Goal: Transaction & Acquisition: Purchase product/service

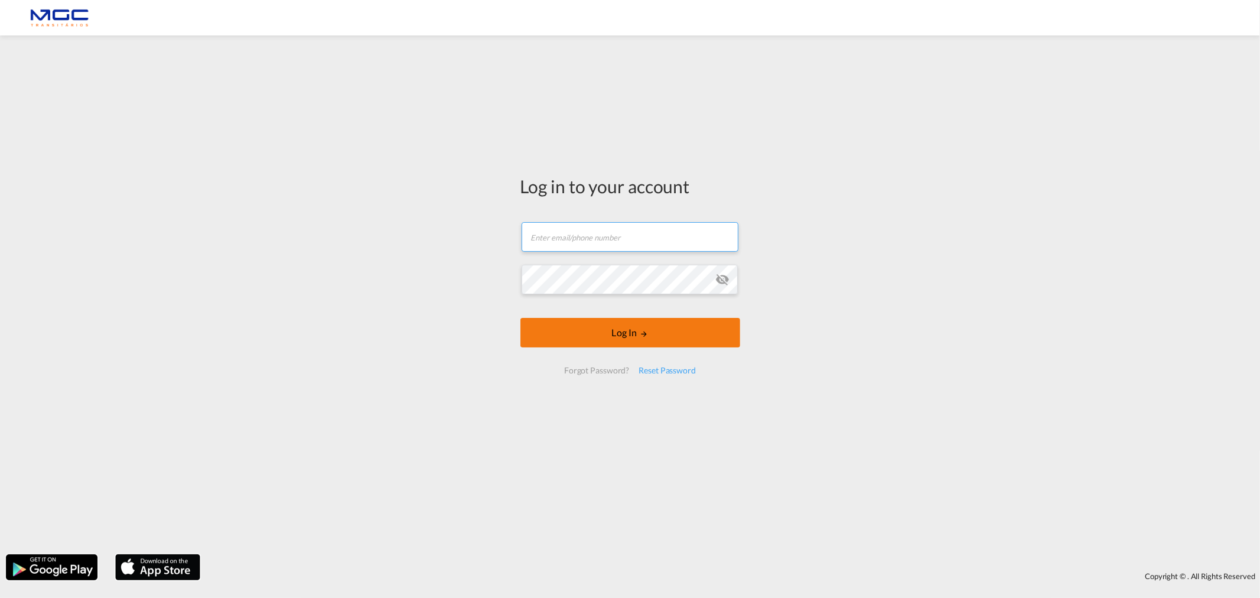
type input "diogo.santos@mgctransitarios.pt"
click at [621, 329] on button "Log In" at bounding box center [631, 333] width 220 height 30
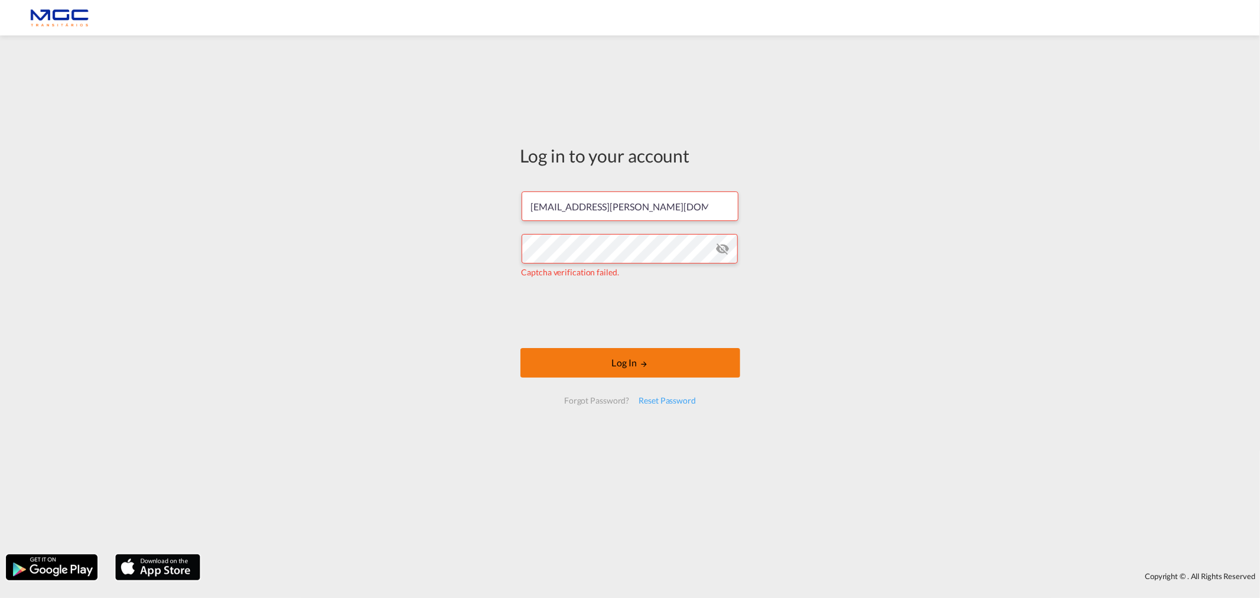
click at [645, 362] on md-icon "LOGIN" at bounding box center [644, 364] width 8 height 8
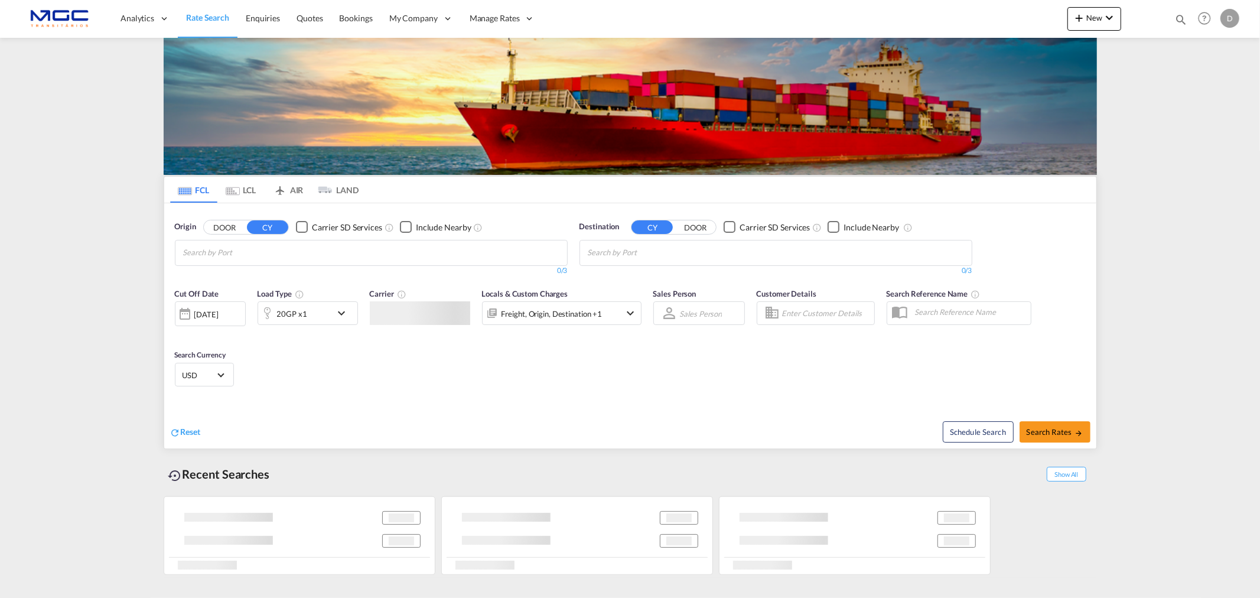
click at [325, 256] on md-chips at bounding box center [372, 253] width 392 height 25
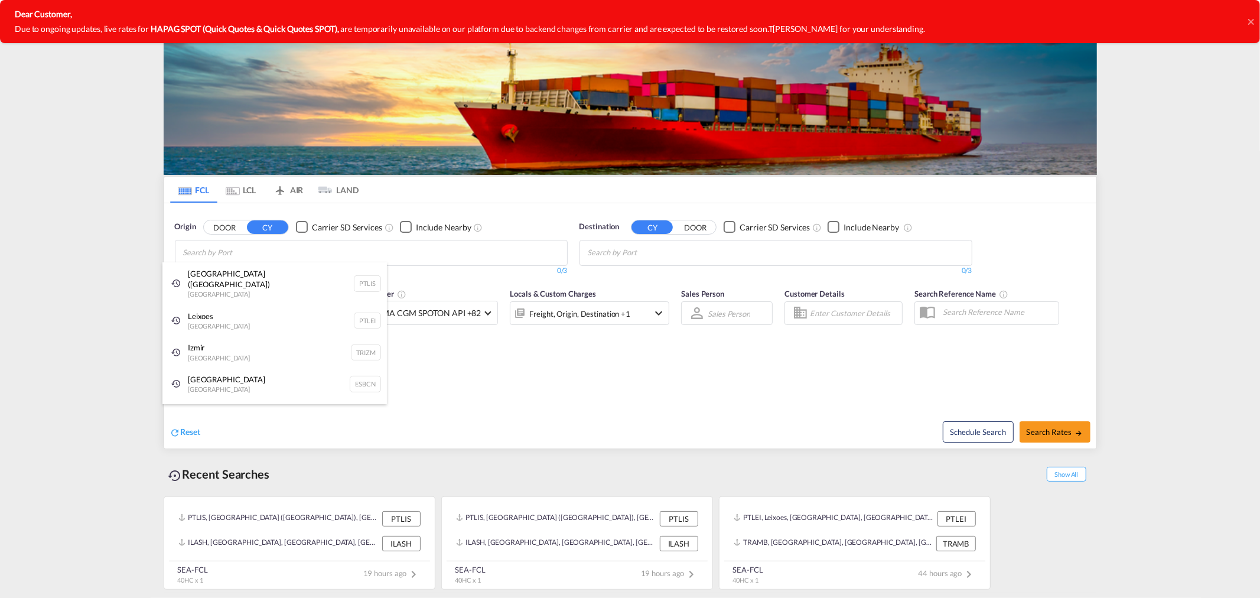
drag, startPoint x: 204, startPoint y: 308, endPoint x: 654, endPoint y: 251, distance: 453.3
click at [204, 308] on div "Leixoes Portugal PTLEI" at bounding box center [275, 321] width 225 height 32
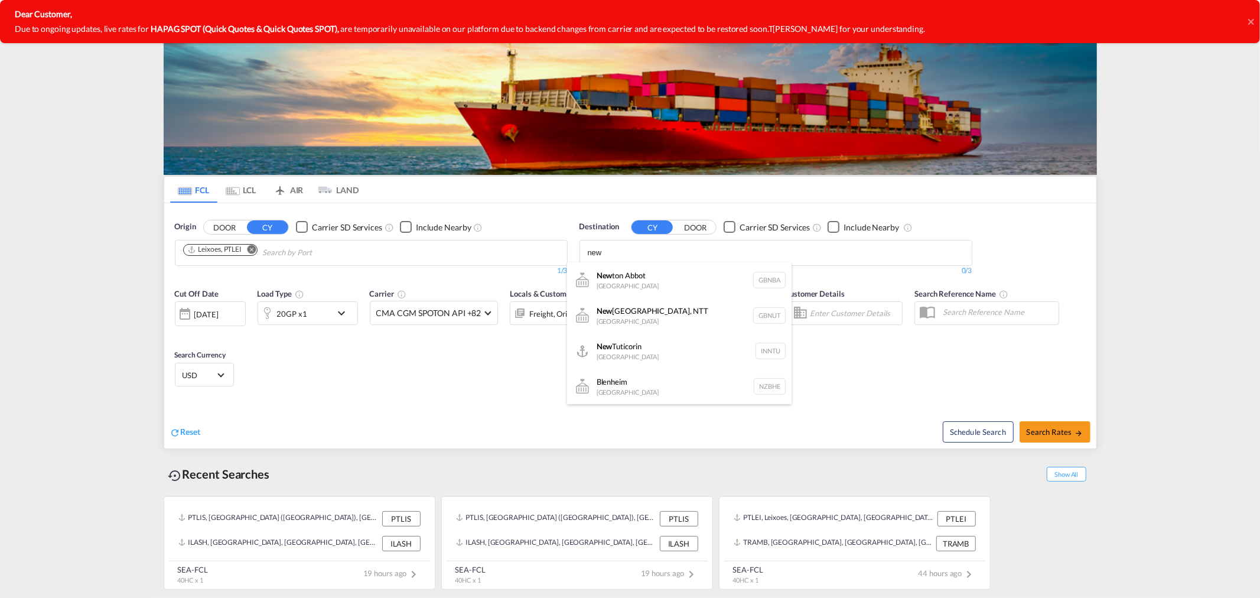
type input "new"
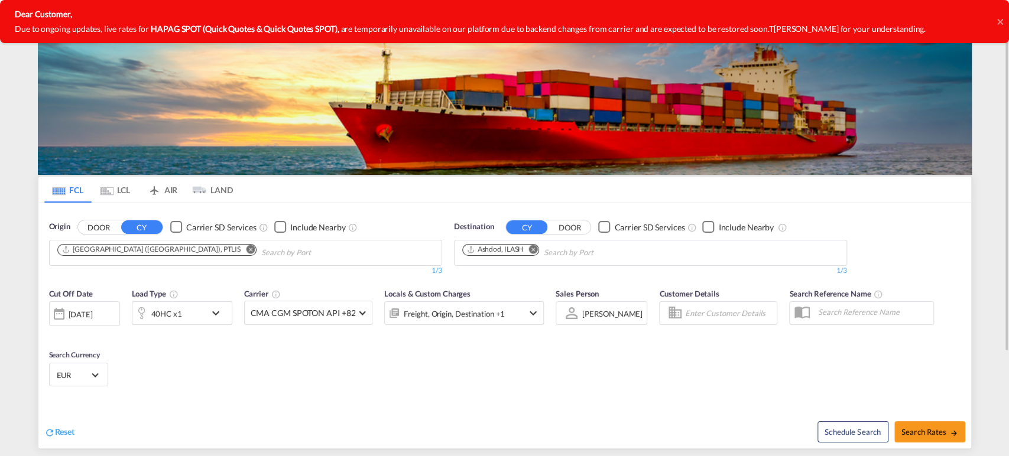
click at [246, 249] on md-icon "Remove" at bounding box center [250, 249] width 9 height 9
click at [154, 252] on input "Chips input." at bounding box center [113, 252] width 112 height 19
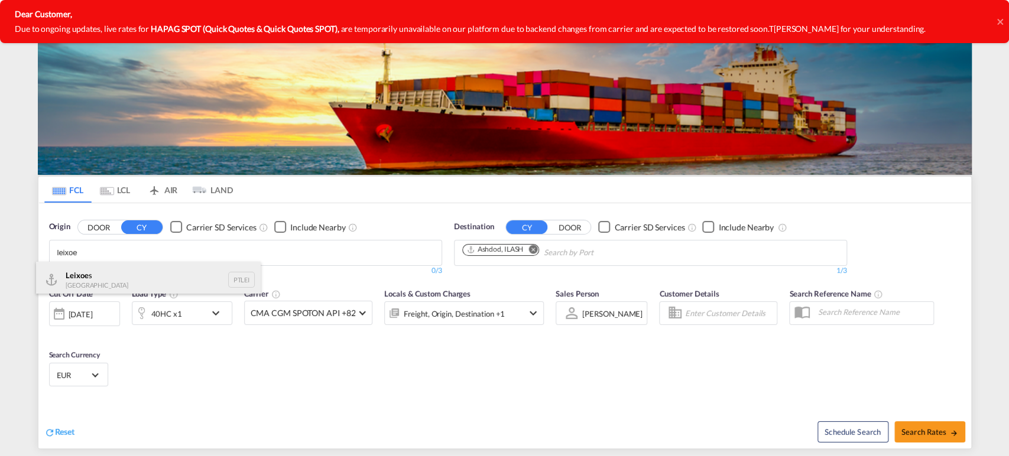
type input "leixoe"
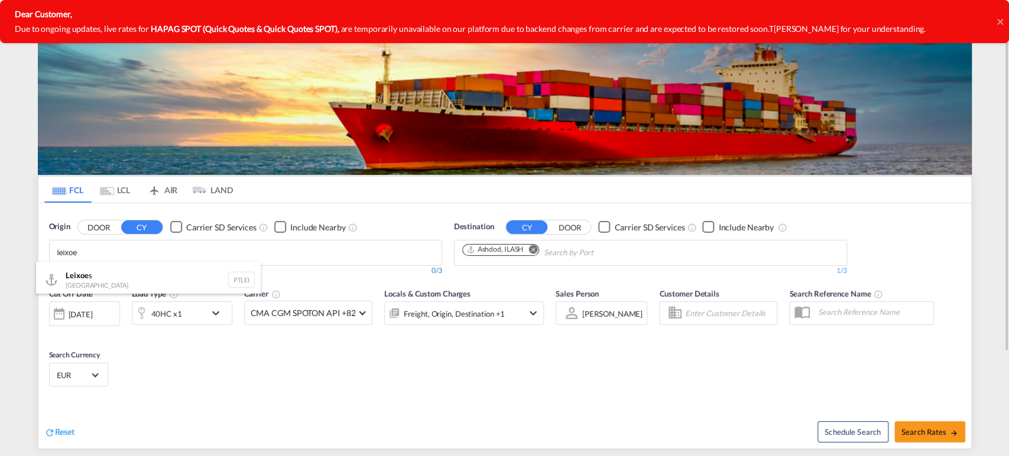
drag, startPoint x: 113, startPoint y: 275, endPoint x: 376, endPoint y: 268, distance: 263.1
click at [113, 275] on div "Leixoe s Portugal PTLEI" at bounding box center [148, 279] width 225 height 35
click at [534, 248] on md-icon "Remove" at bounding box center [532, 249] width 9 height 9
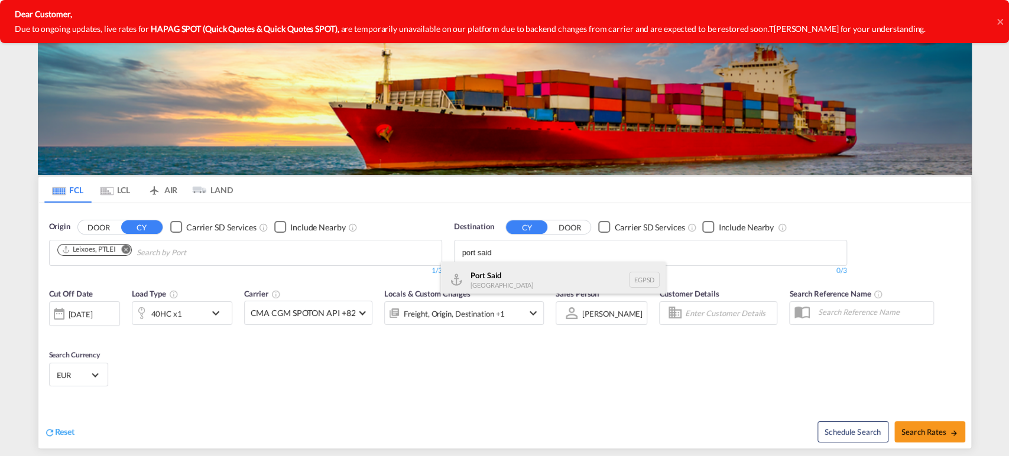
type input "port said"
click at [485, 269] on div "Port Said [GEOGRAPHIC_DATA] EGPSD" at bounding box center [553, 279] width 225 height 35
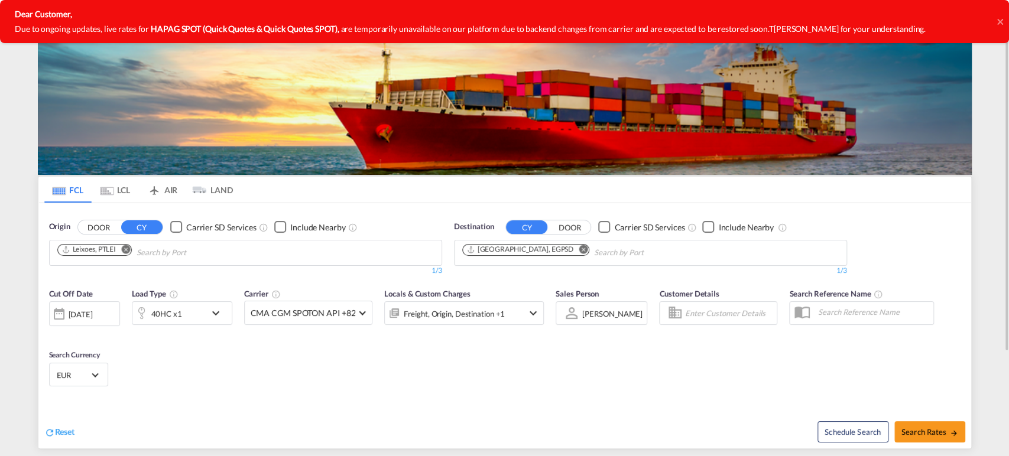
click at [183, 306] on div "40HC x1" at bounding box center [168, 313] width 73 height 24
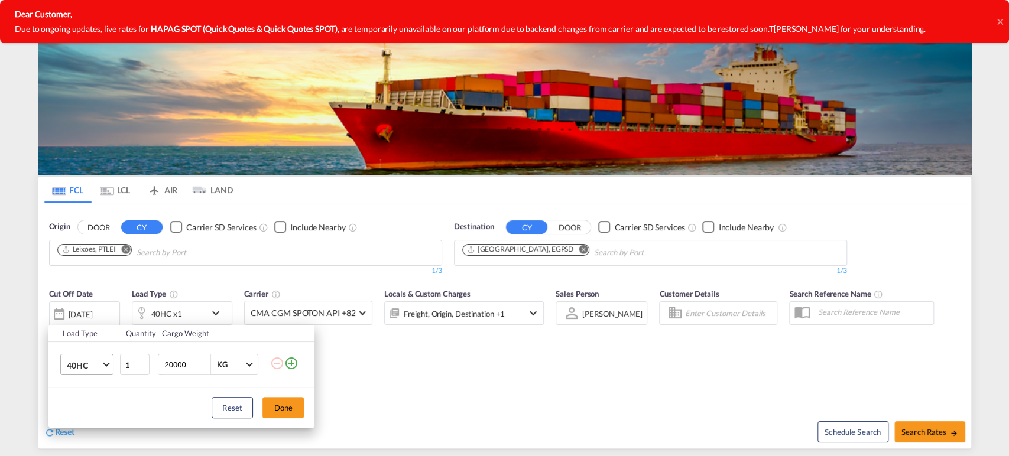
click at [74, 368] on span "40HC" at bounding box center [84, 366] width 34 height 12
click at [85, 313] on div "20GP" at bounding box center [77, 309] width 21 height 12
click at [293, 405] on button "Done" at bounding box center [282, 407] width 41 height 21
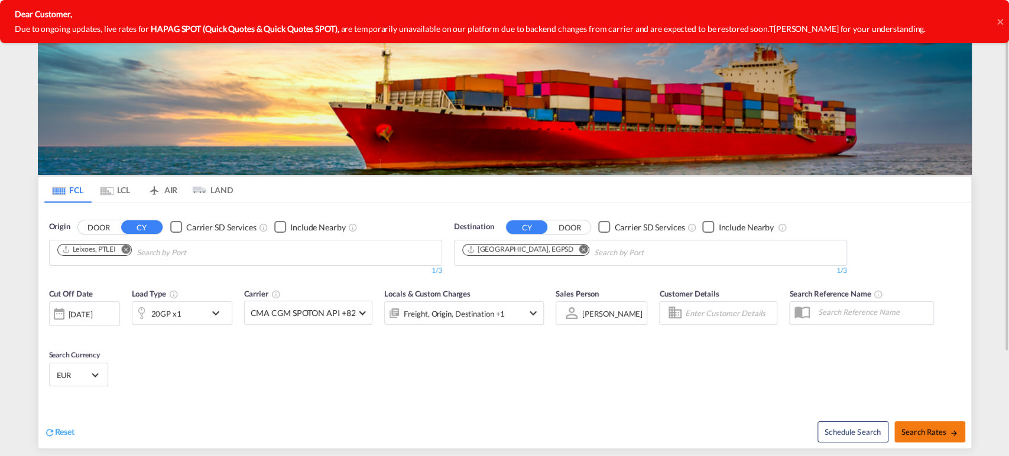
click at [915, 430] on span "Search Rates" at bounding box center [929, 431] width 57 height 9
type input "PTLEI to EGPSD / [DATE]"
